Goal: Task Accomplishment & Management: Manage account settings

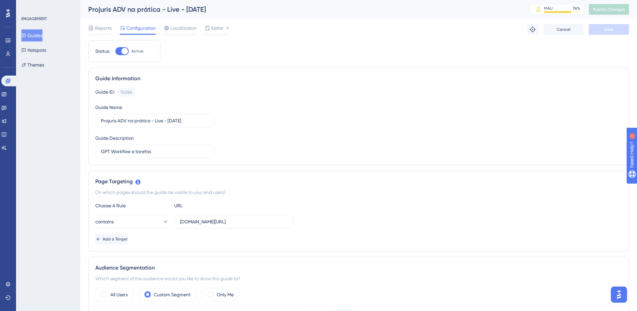
click at [247, 107] on div "Guide ID: 152586 Copy Guide Name Projuris ADV na prática - Live - [DATE] Guide …" at bounding box center [358, 123] width 527 height 70
click at [281, 100] on div "Guide ID: 152586 Copy Guide Name Projuris ADV na prática - Live - [DATE] Guide …" at bounding box center [358, 123] width 527 height 70
click at [351, 192] on div "On which pages should the guide be visible to your end users?" at bounding box center [358, 192] width 527 height 8
click at [369, 189] on div "On which pages should the guide be visible to your end users?" at bounding box center [358, 192] width 527 height 8
click at [417, 96] on div "Guide ID: 152586 Copy" at bounding box center [358, 92] width 527 height 9
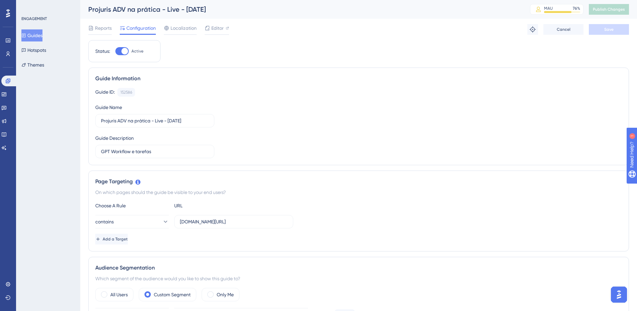
click at [417, 123] on div "Guide ID: 152586 Copy Guide Name Projuris ADV na prática - Live - [DATE] Guide …" at bounding box center [358, 123] width 527 height 70
click at [488, 145] on div "Guide ID: 152586 Copy Guide Name Projuris ADV na prática - Live - [DATE] Guide …" at bounding box center [358, 123] width 527 height 70
click at [423, 165] on div "Guide Information Guide ID: 152586 Copy Guide Name Projuris ADV na prática - Li…" at bounding box center [358, 117] width 541 height 98
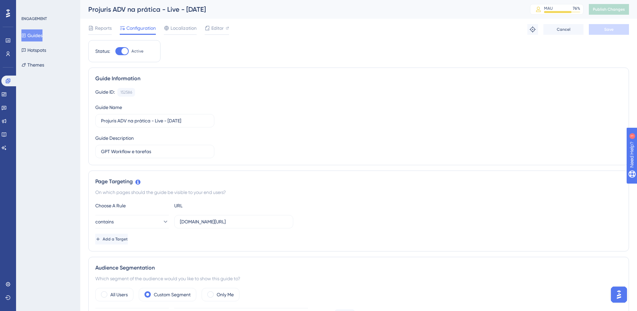
click at [369, 107] on div "Guide ID: 152586 Copy Guide Name Projuris ADV na prática - Live - [DATE] Guide …" at bounding box center [358, 123] width 527 height 70
click at [400, 146] on div "Guide ID: 152586 Copy Guide Name Projuris ADV na prática - Live - [DATE] Guide …" at bounding box center [358, 123] width 527 height 70
click at [379, 100] on div "Guide ID: 152586 Copy Guide Name Projuris ADV na prática - Live - [DATE] Guide …" at bounding box center [358, 123] width 527 height 70
click at [220, 31] on span "Editor" at bounding box center [217, 28] width 12 height 8
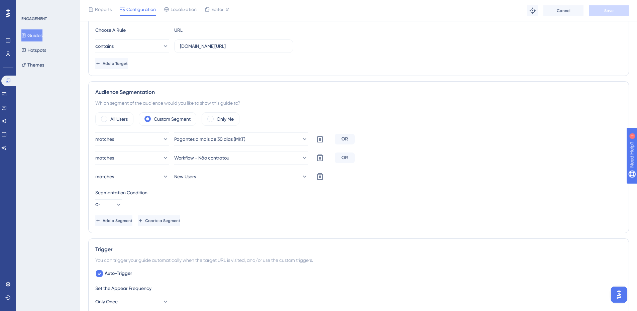
scroll to position [201, 0]
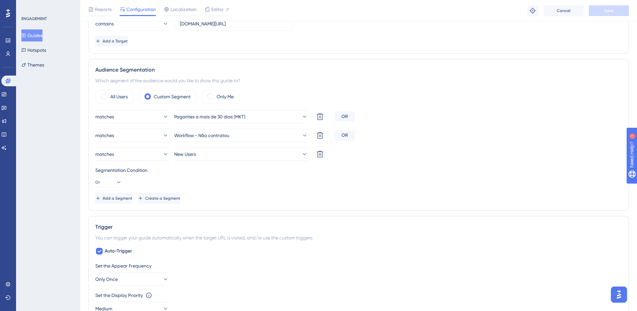
click at [393, 186] on div "Segmentation Condition Or" at bounding box center [358, 176] width 527 height 21
click at [426, 212] on div "Status: Active Guide Information Guide ID: 152586 Copy Guide Name Projuris ADV …" at bounding box center [358, 216] width 541 height 748
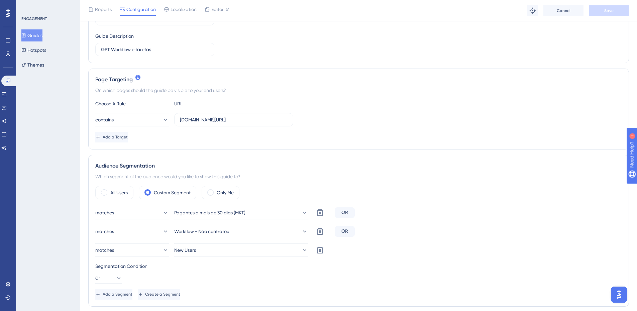
scroll to position [111, 0]
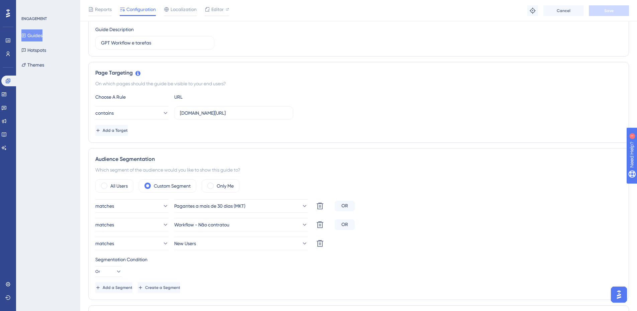
click at [424, 140] on div "Page Targeting On which pages should the guide be visible to your end users? Ch…" at bounding box center [358, 102] width 541 height 81
click at [325, 207] on button at bounding box center [319, 205] width 13 height 13
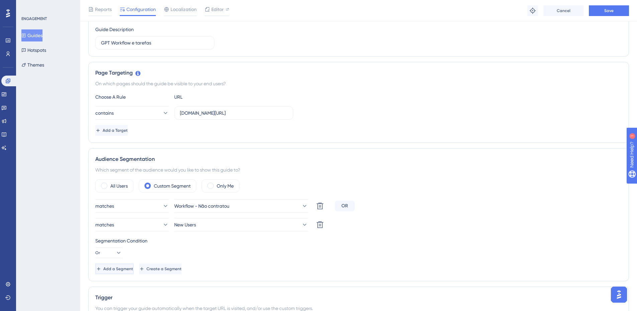
click at [133, 269] on span "Add a Segment" at bounding box center [118, 268] width 30 height 5
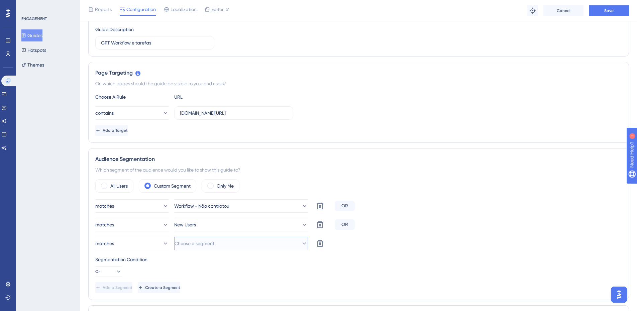
click at [214, 241] on span "Choose a segment" at bounding box center [195, 243] width 40 height 8
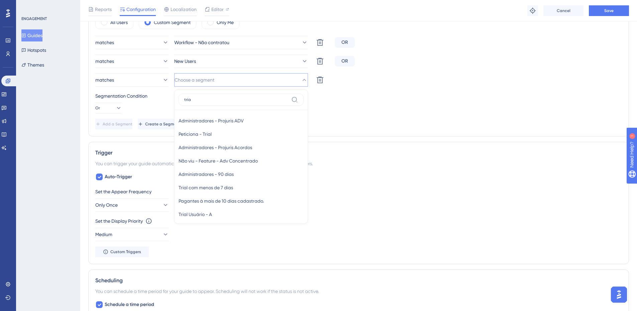
type input "trial"
click at [211, 200] on div "Trial Trial" at bounding box center [241, 200] width 125 height 13
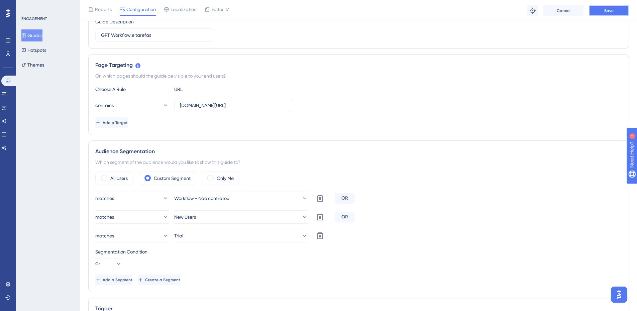
click at [608, 10] on span "Save" at bounding box center [608, 10] width 9 height 5
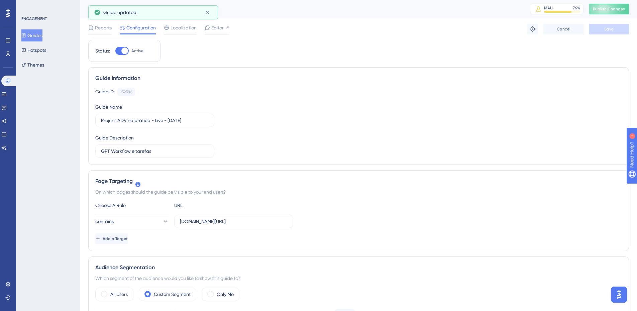
scroll to position [0, 0]
click at [7, 39] on icon at bounding box center [8, 40] width 4 height 4
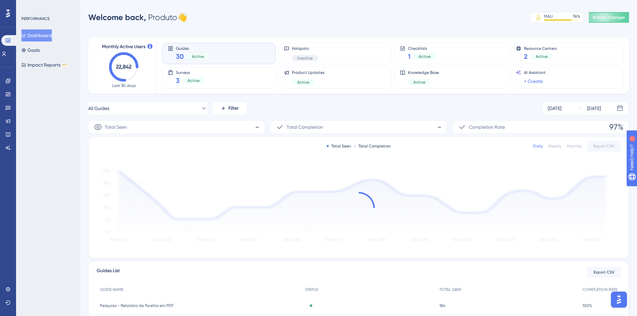
click at [356, 111] on div "All Guides Filter [DATE] [DATE]" at bounding box center [358, 108] width 541 height 13
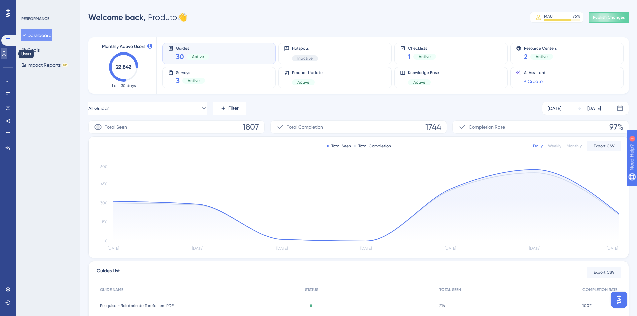
click at [7, 53] on icon at bounding box center [3, 53] width 5 height 5
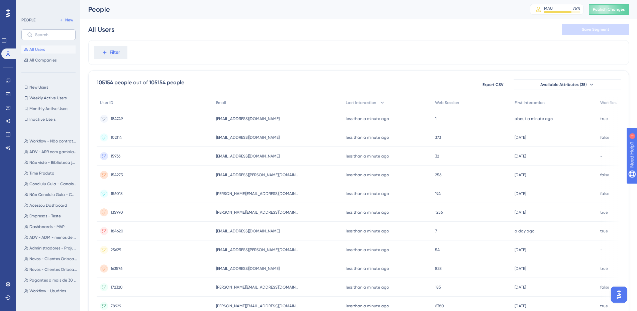
click at [57, 37] on label at bounding box center [48, 34] width 54 height 11
click at [57, 37] on input "text" at bounding box center [52, 34] width 35 height 5
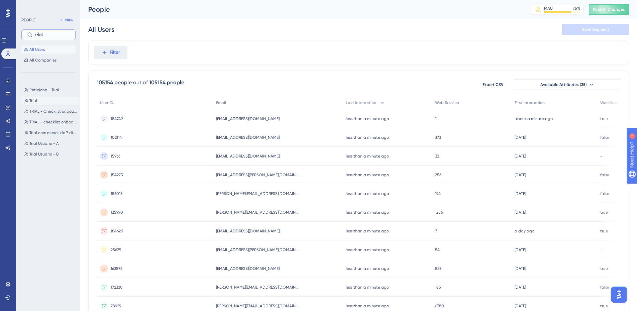
type input "trial"
click at [44, 100] on button "Trial Trial" at bounding box center [50, 101] width 58 height 8
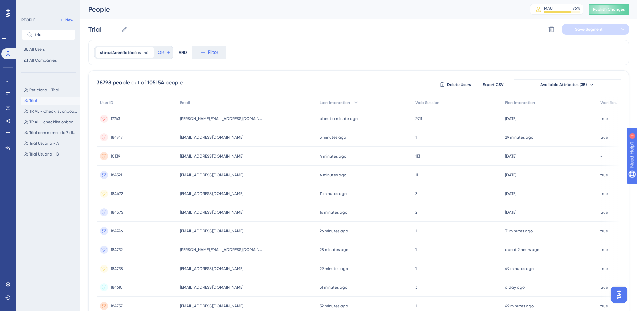
click at [292, 65] on div "statusArrendatario is Trial Trial Remove OR AND Filter" at bounding box center [358, 52] width 541 height 25
click at [10, 77] on link at bounding box center [7, 81] width 5 height 11
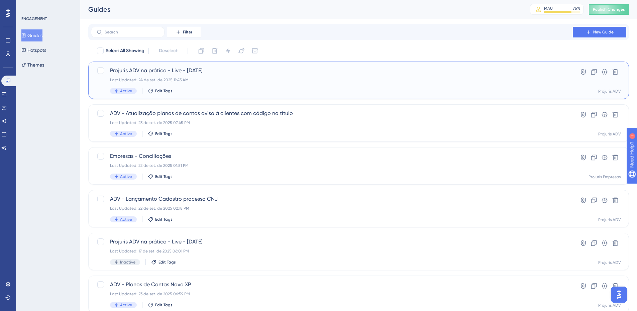
click at [315, 94] on div "Active Edit Tags" at bounding box center [332, 91] width 444 height 6
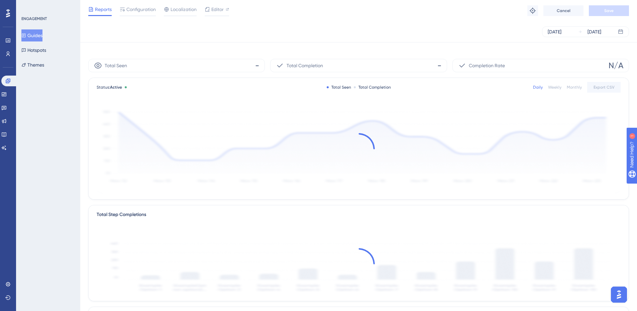
scroll to position [156, 0]
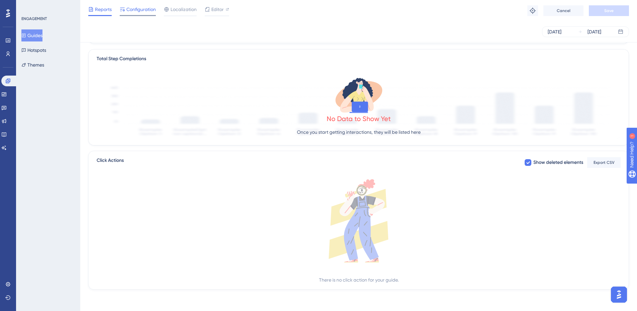
click at [131, 9] on span "Configuration" at bounding box center [140, 9] width 29 height 8
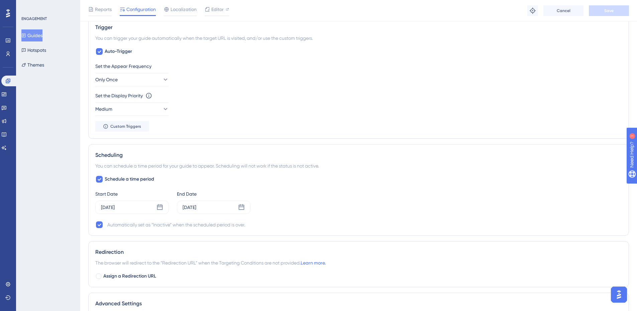
scroll to position [401, 0]
click at [130, 206] on div "[DATE]" at bounding box center [132, 206] width 74 height 13
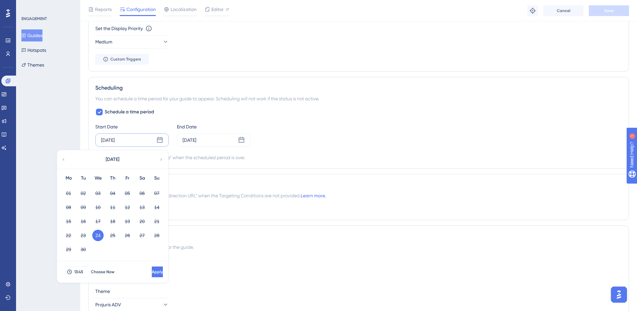
scroll to position [468, 0]
click at [300, 232] on div "Advanced Settings Choose the container and theme for the guide. Container Proju…" at bounding box center [358, 271] width 541 height 93
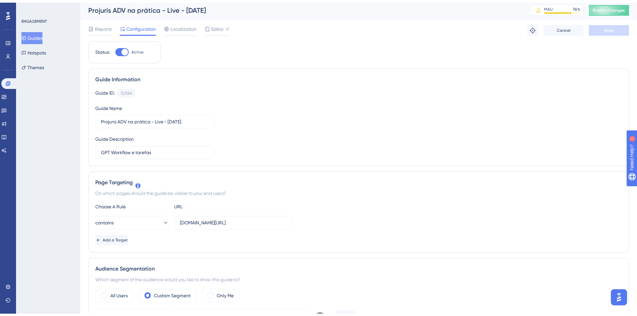
scroll to position [0, 0]
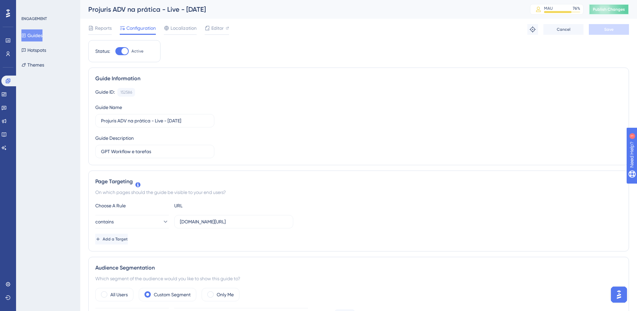
click at [604, 8] on span "Publish Changes" at bounding box center [609, 9] width 32 height 5
click at [366, 123] on div "Guide ID: 152586 Copy Guide Name Projuris ADV na prática - Live - [DATE] Guide …" at bounding box center [358, 123] width 527 height 70
drag, startPoint x: 7, startPoint y: 40, endPoint x: 11, endPoint y: 42, distance: 4.6
click at [7, 40] on icon at bounding box center [7, 40] width 5 height 5
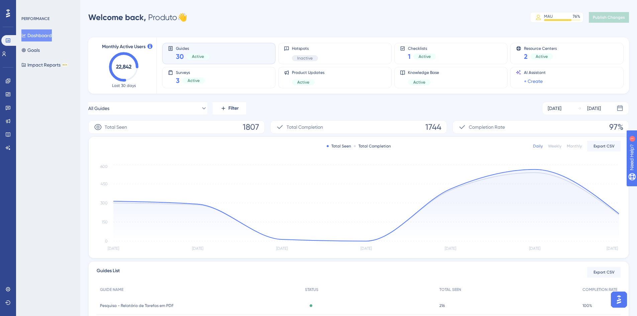
click at [299, 25] on div "Performance Users Engagement Widgets Feedback Product Updates Knowledge Base AI…" at bounding box center [358, 217] width 557 height 412
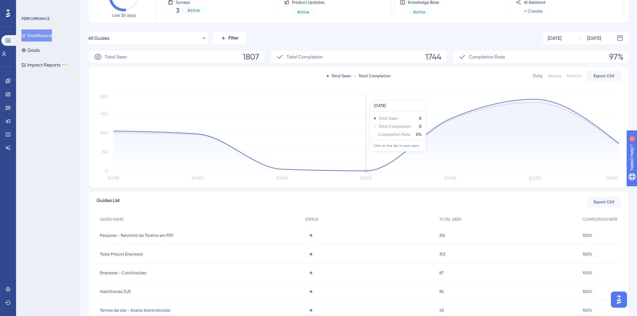
scroll to position [117, 0]
